Goal: Task Accomplishment & Management: Manage account settings

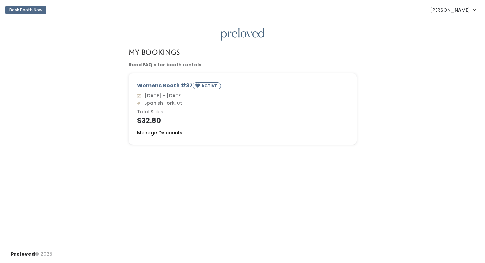
click at [173, 133] on u "Manage Discounts" at bounding box center [160, 133] width 46 height 7
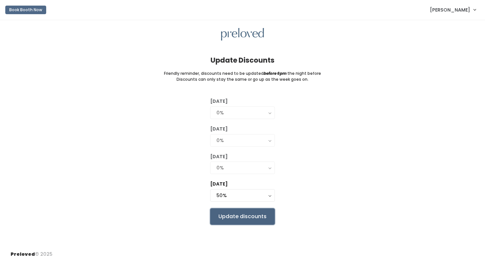
click at [238, 219] on input "Update discounts" at bounding box center [242, 217] width 65 height 17
